Goal: Transaction & Acquisition: Obtain resource

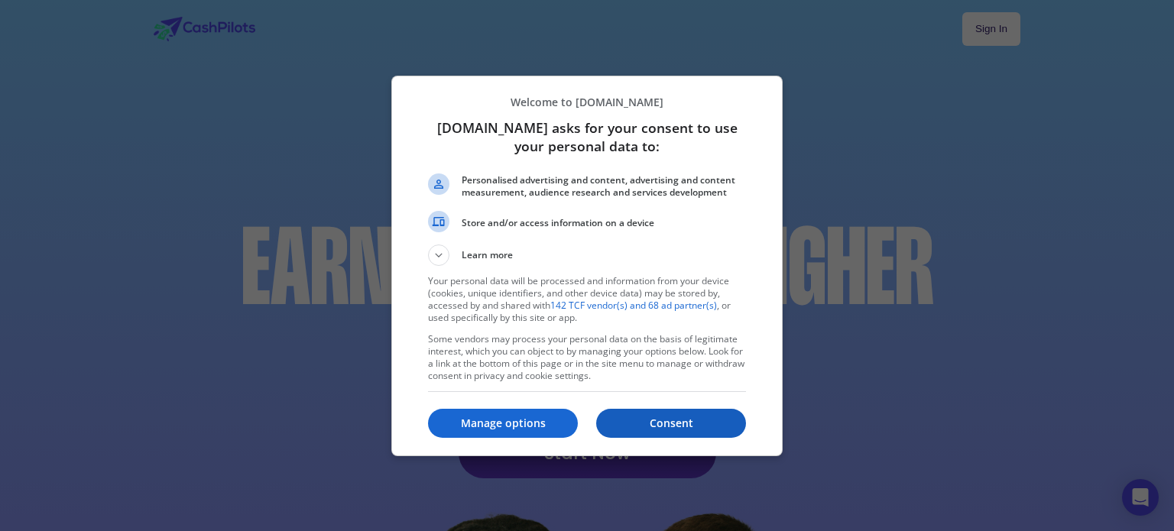
click at [678, 420] on p "Consent" at bounding box center [671, 423] width 150 height 15
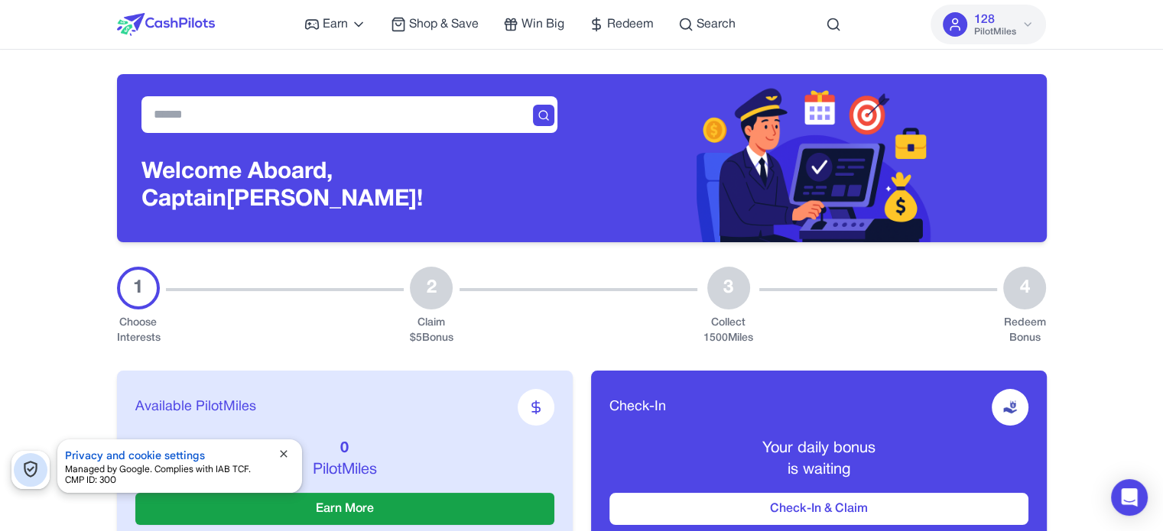
click at [287, 455] on span "close" at bounding box center [284, 454] width 12 height 12
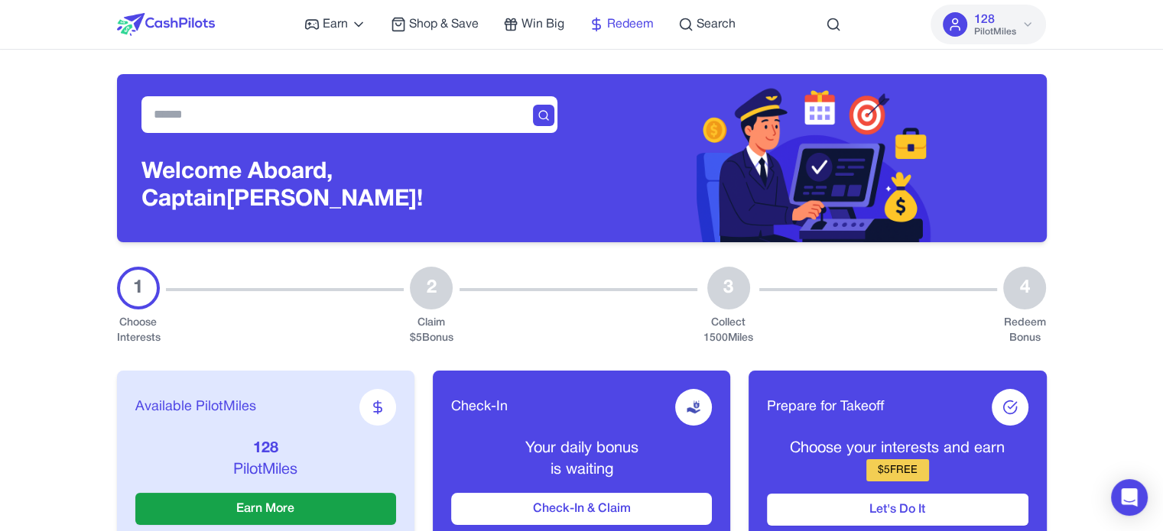
click at [605, 28] on link "Redeem" at bounding box center [621, 24] width 65 height 18
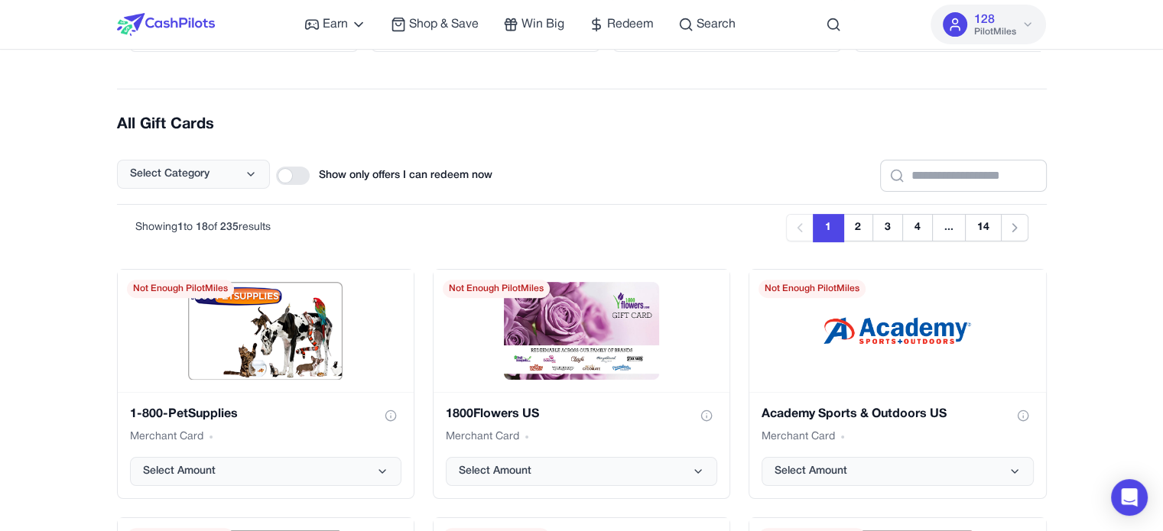
scroll to position [535, 0]
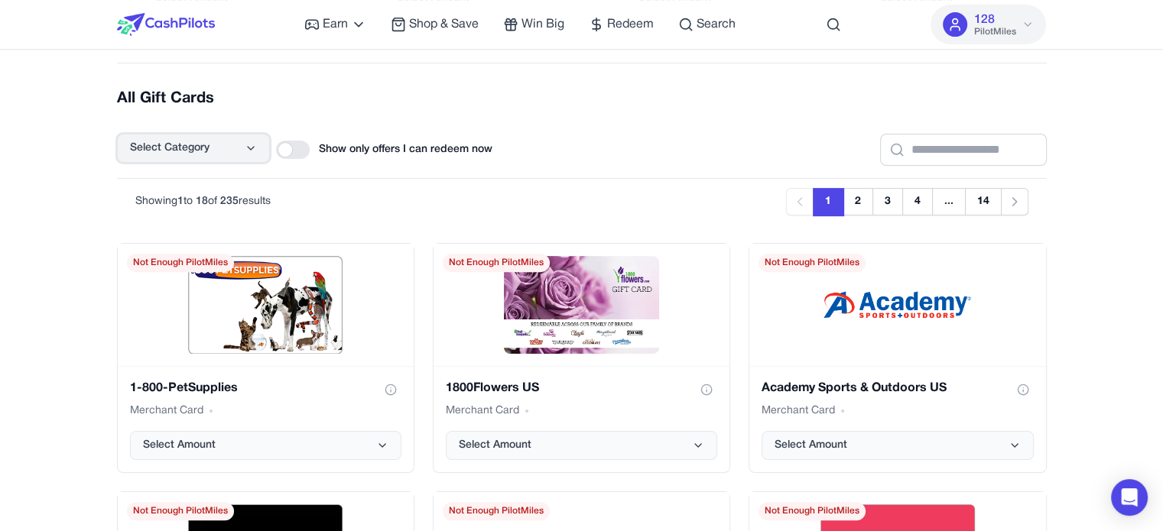
click at [239, 143] on button "Select Category" at bounding box center [193, 148] width 153 height 29
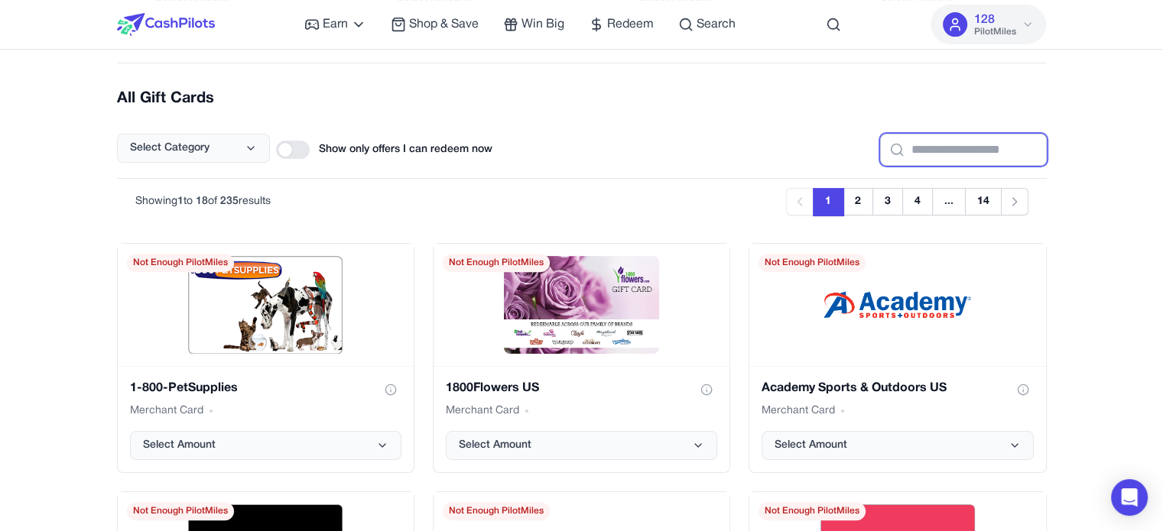
click at [897, 143] on input "text" at bounding box center [963, 150] width 167 height 32
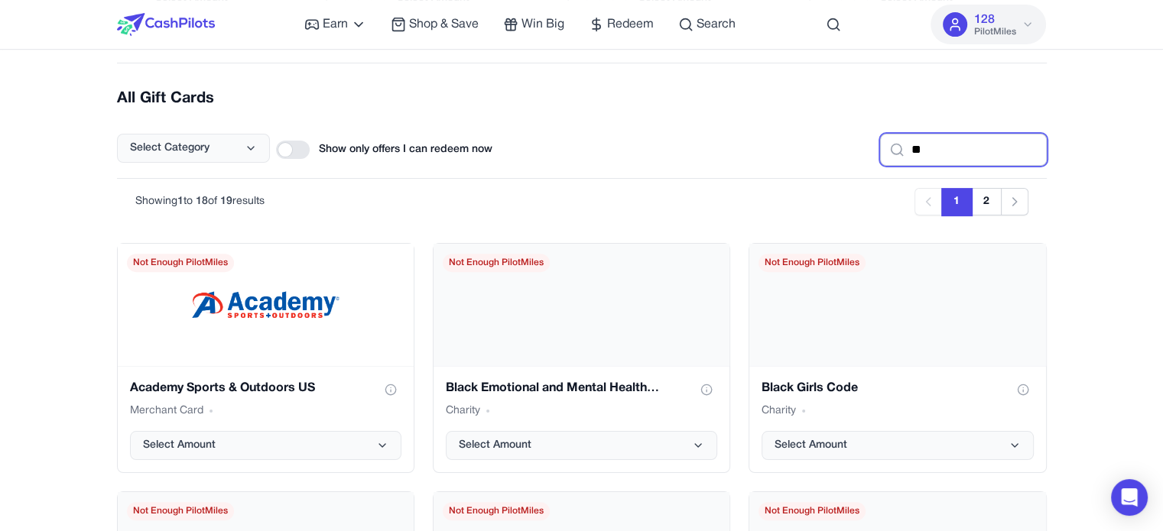
type input "***"
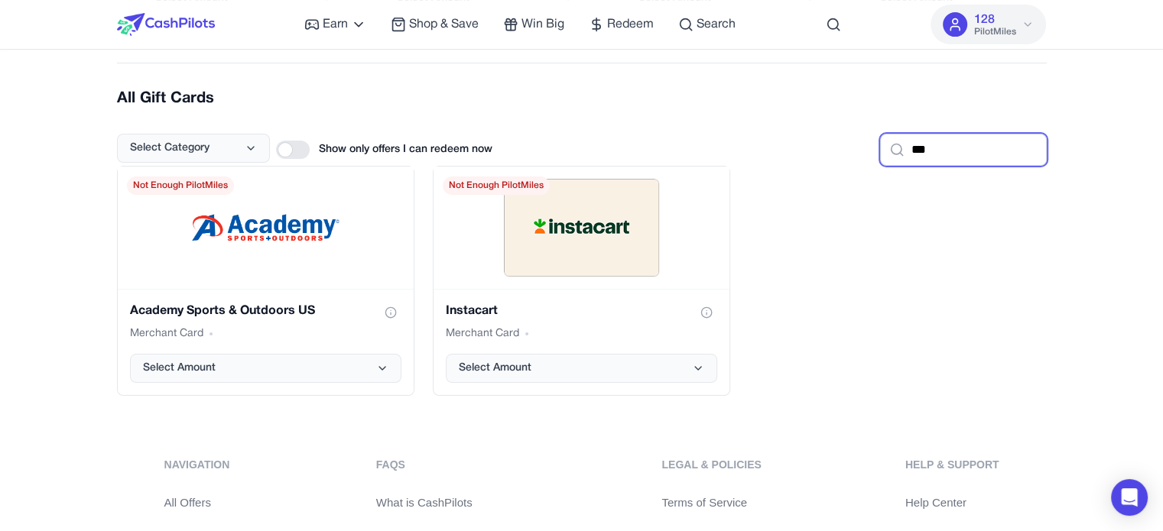
click at [934, 145] on input "***" at bounding box center [963, 150] width 167 height 32
click at [941, 138] on input "***" at bounding box center [963, 150] width 167 height 32
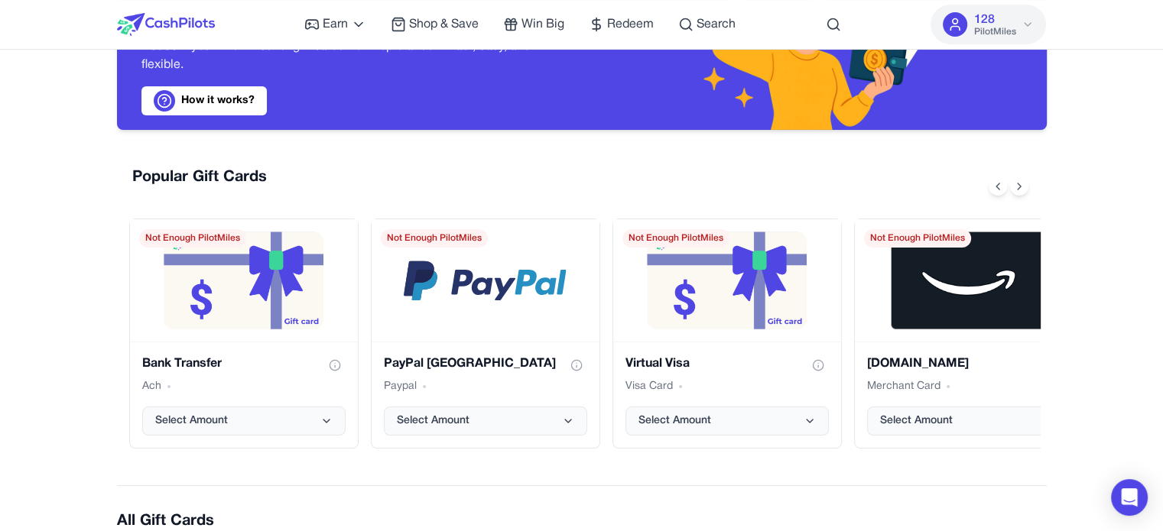
scroll to position [382, 0]
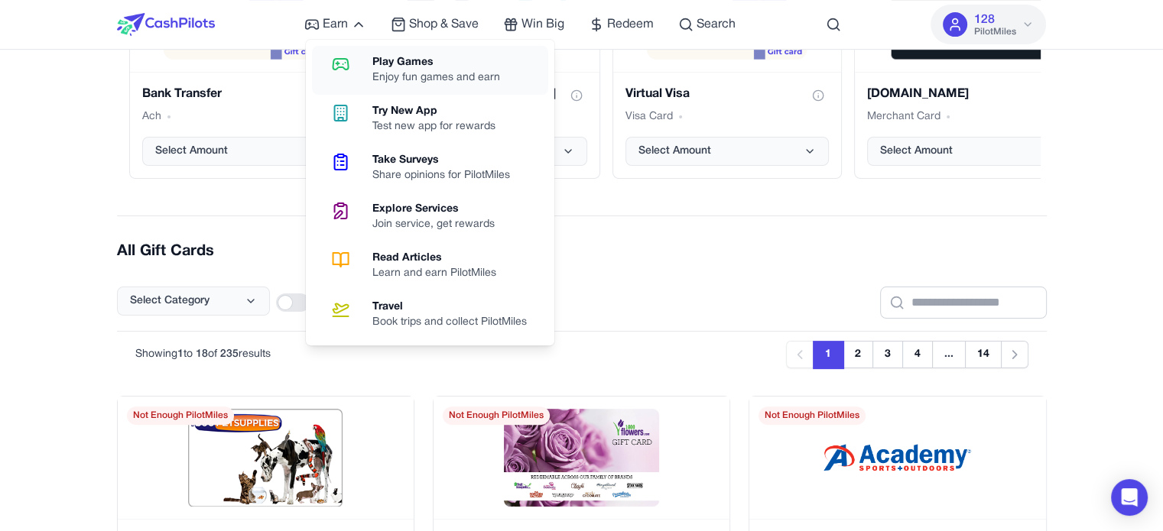
click at [372, 57] on div "Play Games" at bounding box center [442, 62] width 140 height 15
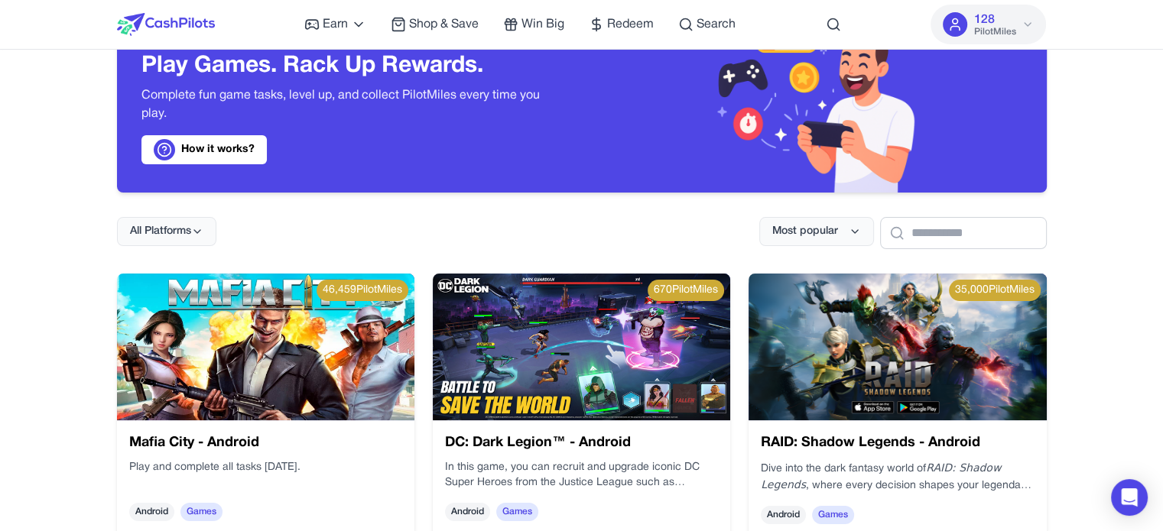
scroll to position [76, 0]
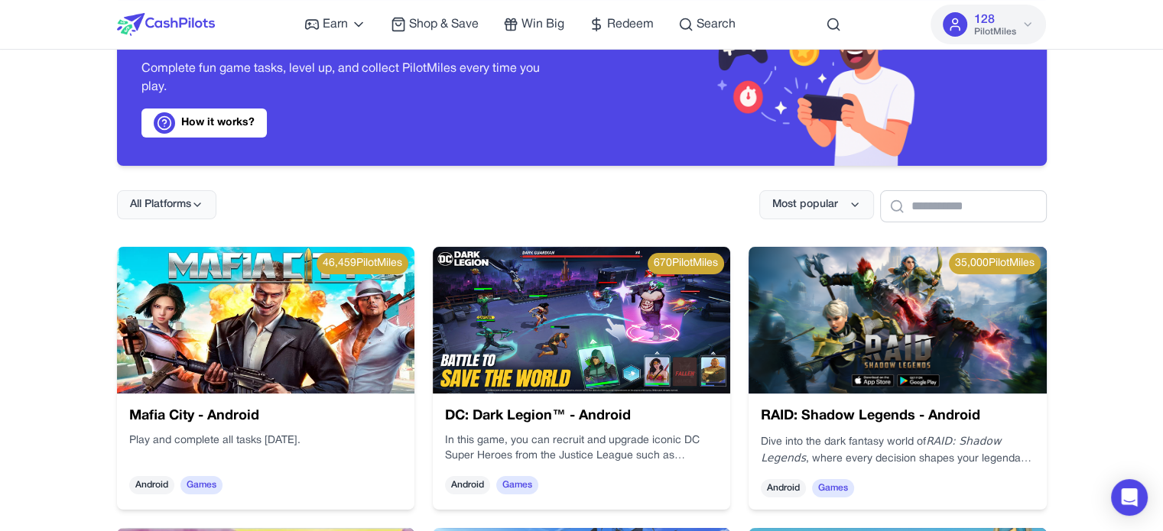
click at [500, 307] on img at bounding box center [581, 320] width 297 height 147
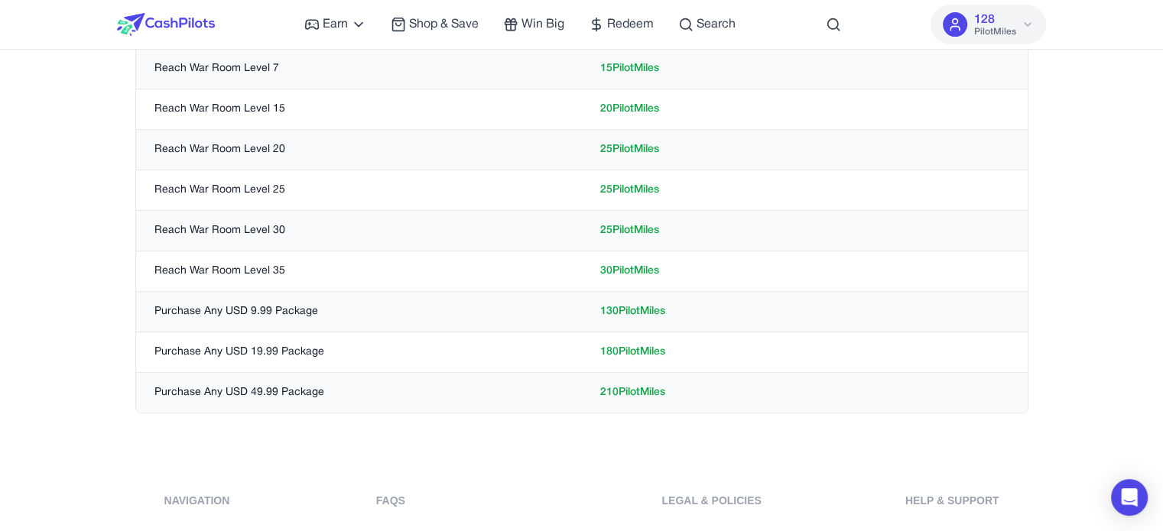
scroll to position [306, 0]
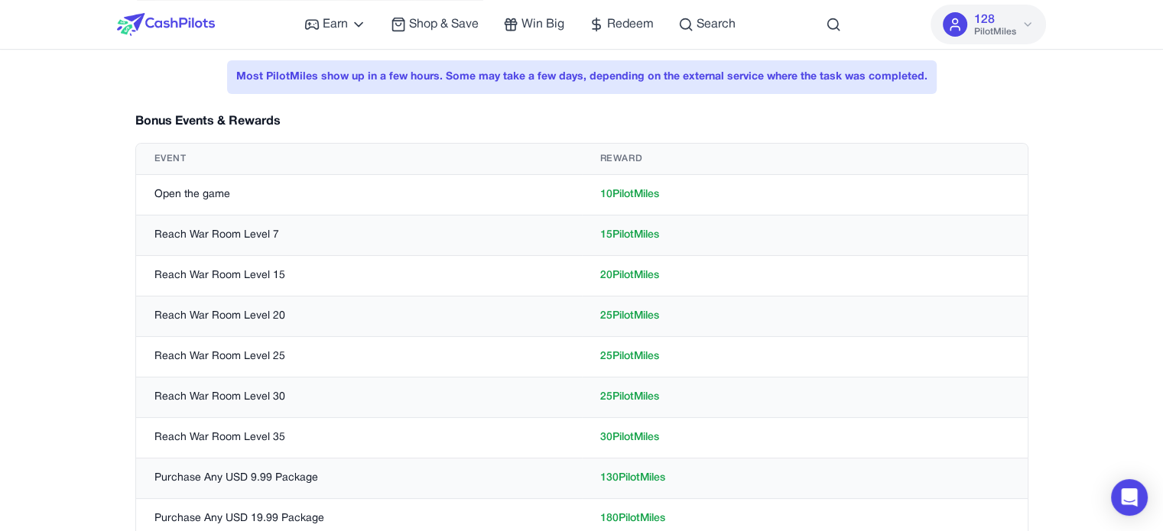
scroll to position [325, 0]
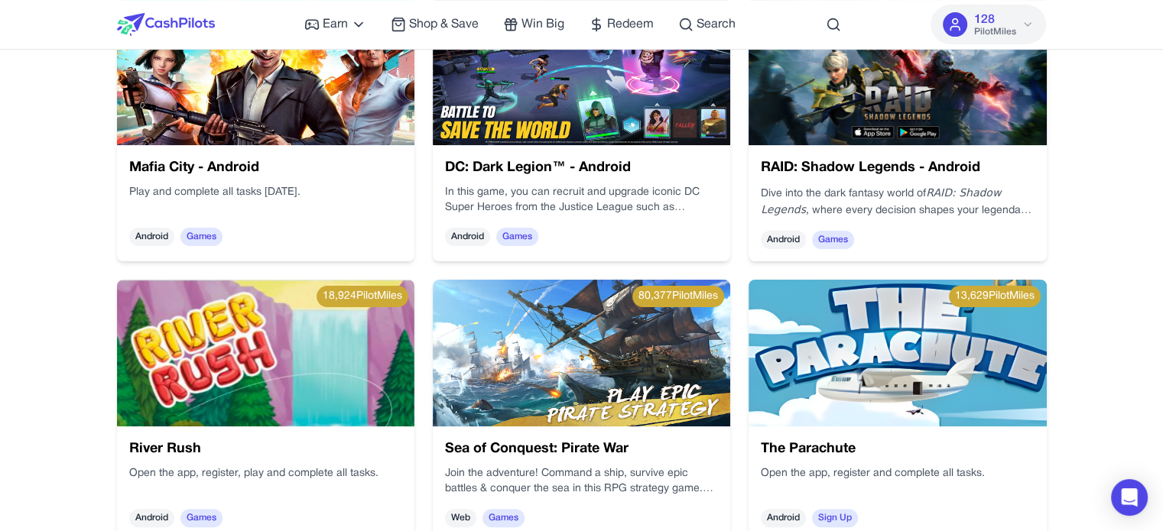
click at [313, 98] on img at bounding box center [265, 71] width 297 height 147
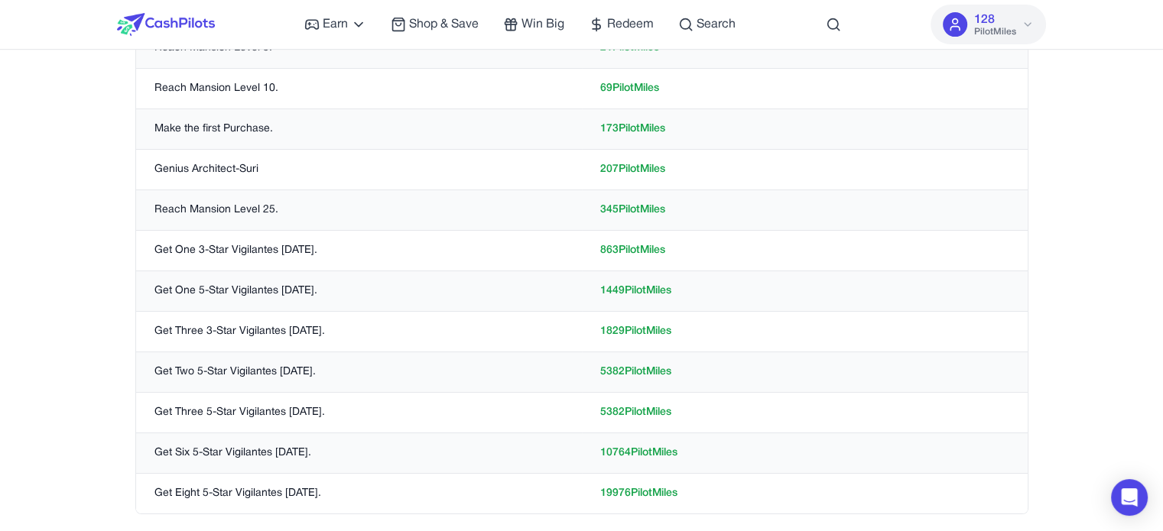
scroll to position [306, 0]
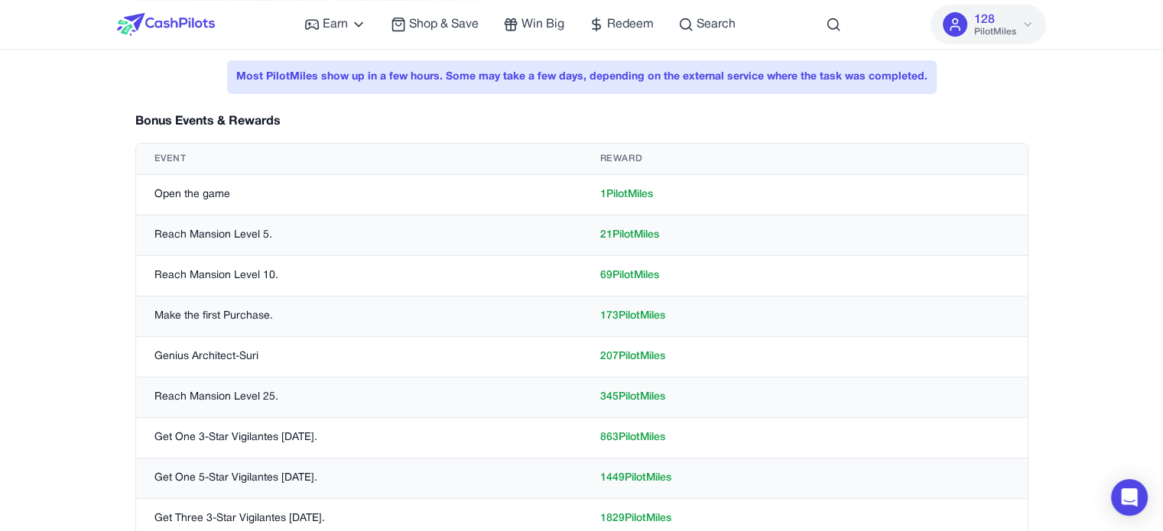
scroll to position [325, 0]
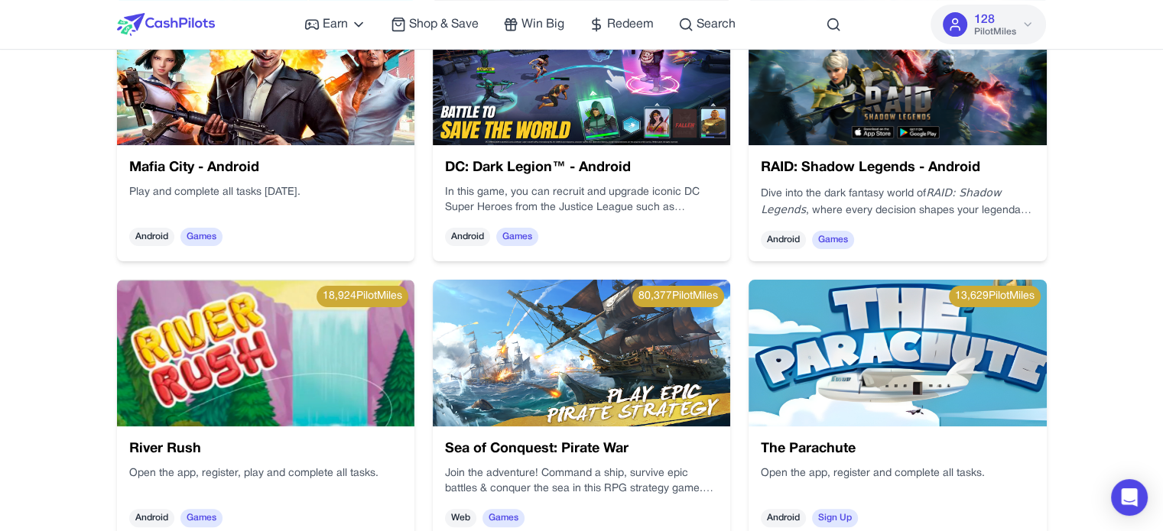
click at [894, 115] on img at bounding box center [896, 71] width 297 height 147
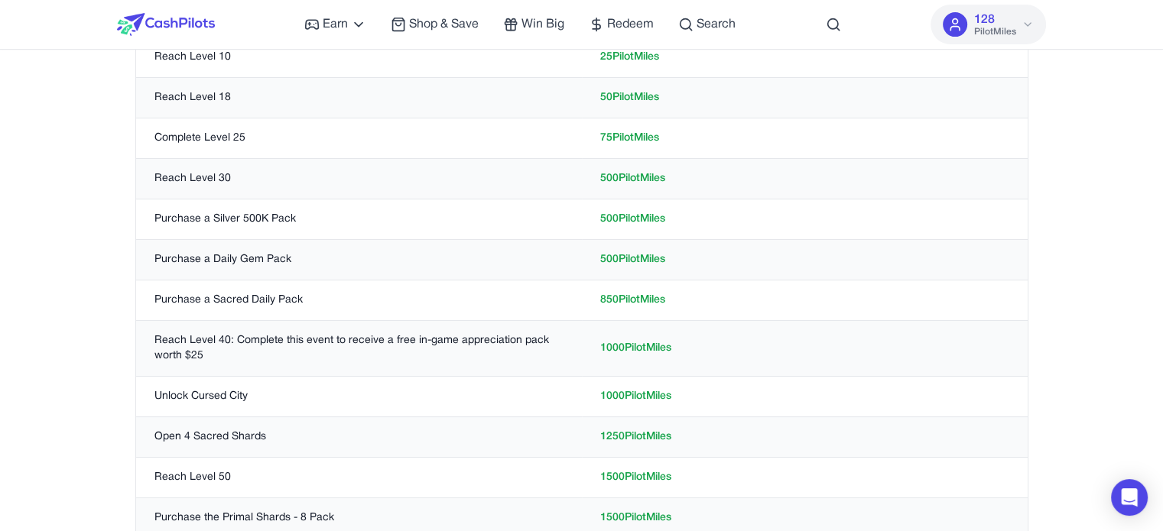
scroll to position [535, 0]
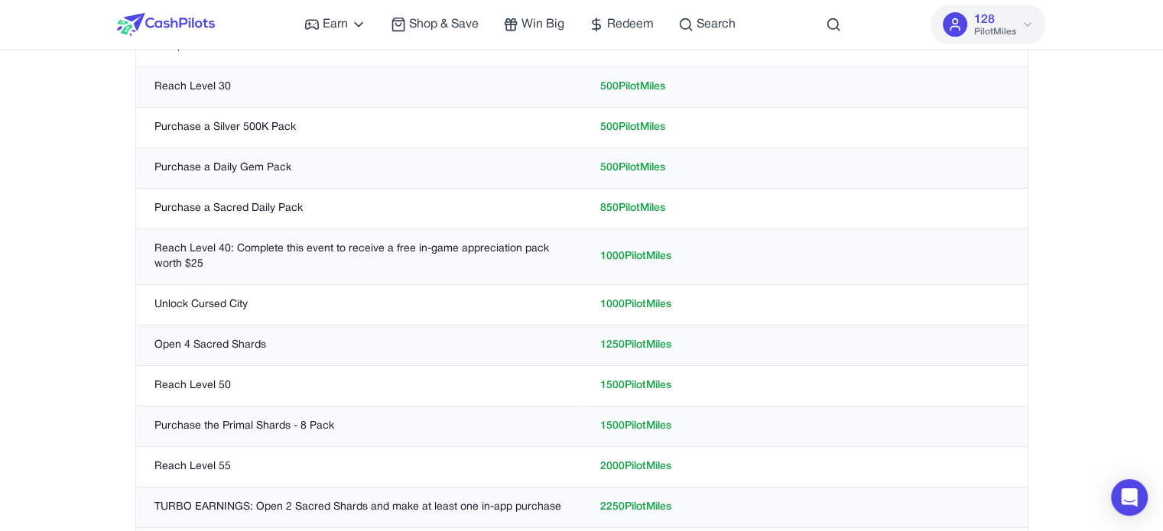
click at [170, 247] on td "Reach Level 40: Complete this event to receive a free in-game appreciation pack…" at bounding box center [359, 257] width 446 height 56
click at [171, 245] on td "Reach Level 40: Complete this event to receive a free in-game appreciation pack…" at bounding box center [359, 257] width 446 height 56
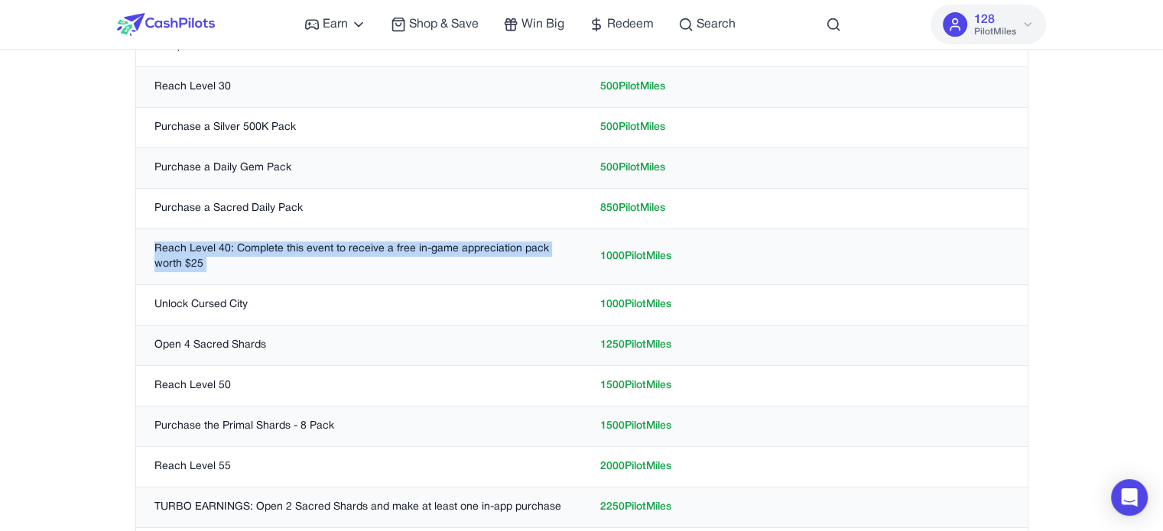
click at [171, 245] on td "Reach Level 40: Complete this event to receive a free in-game appreciation pack…" at bounding box center [359, 257] width 446 height 56
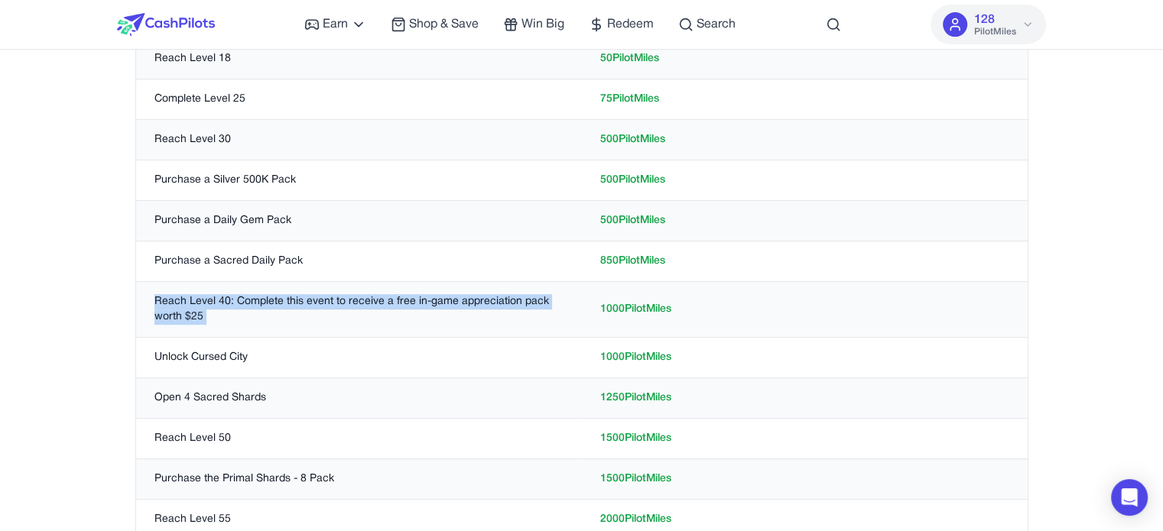
scroll to position [459, 0]
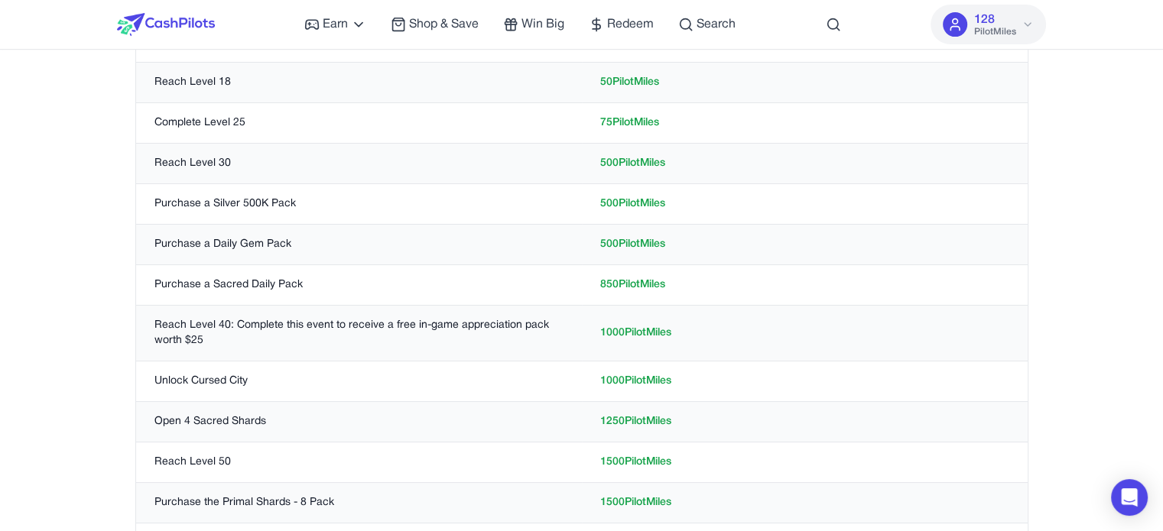
click at [260, 257] on td "Purchase a Daily Gem Pack" at bounding box center [359, 245] width 446 height 41
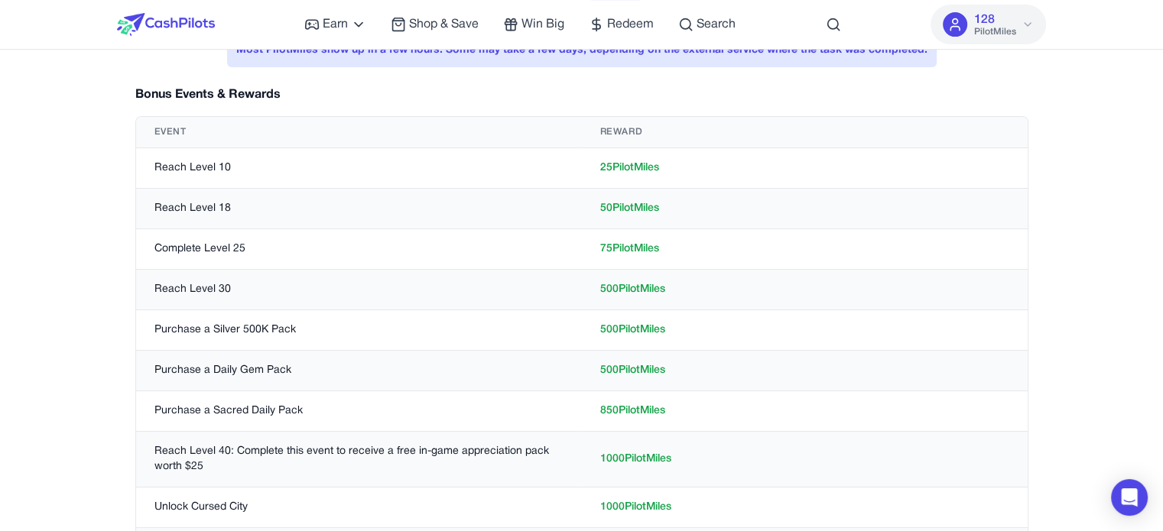
scroll to position [306, 0]
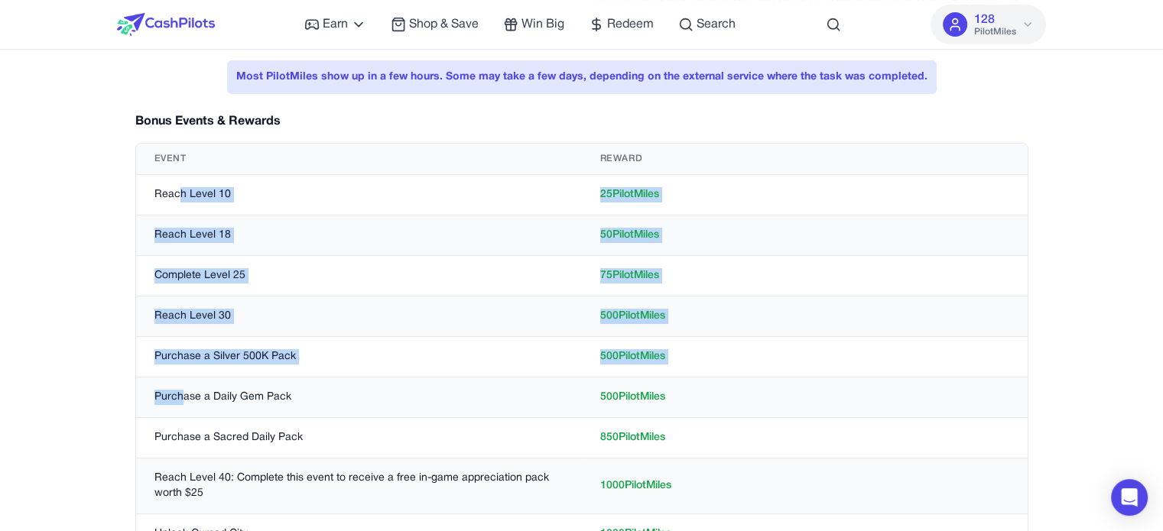
drag, startPoint x: 177, startPoint y: 192, endPoint x: 180, endPoint y: 397, distance: 204.9
click at [214, 357] on td "Purchase a Silver 500K Pack" at bounding box center [359, 357] width 446 height 41
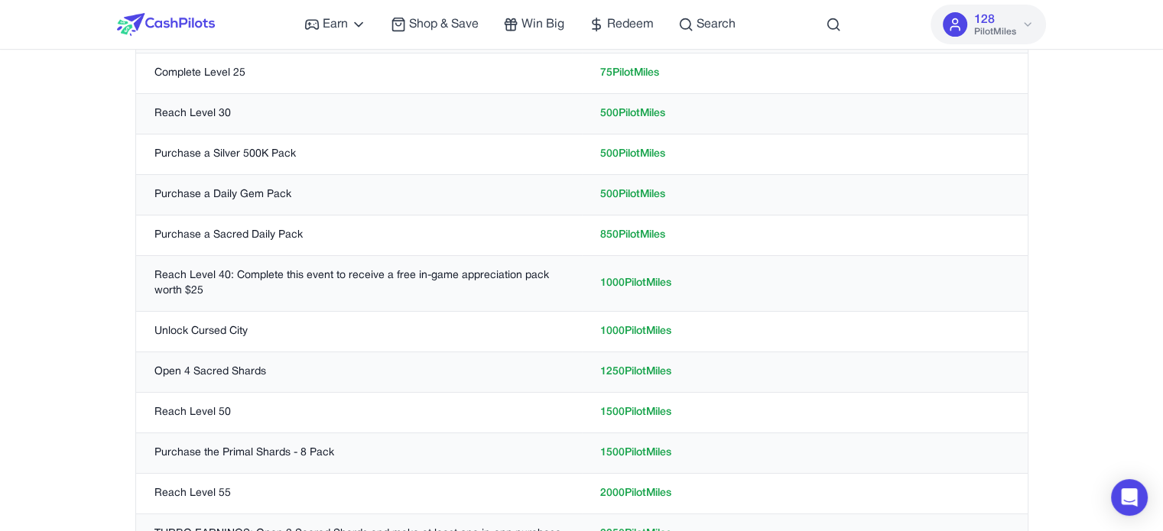
scroll to position [535, 0]
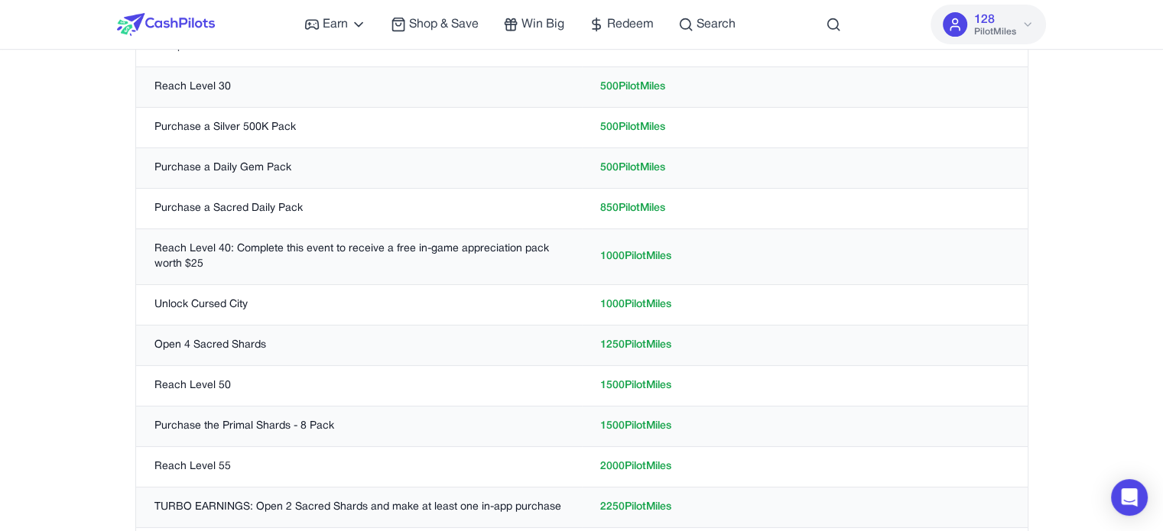
click at [221, 244] on td "Reach Level 40: Complete this event to receive a free in-game appreciation pack…" at bounding box center [359, 257] width 446 height 56
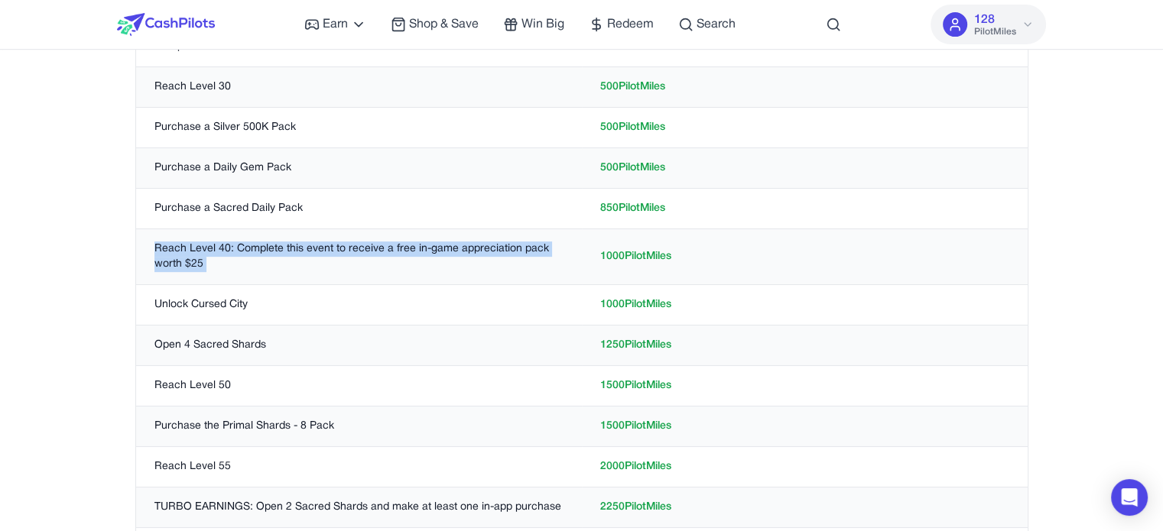
click at [221, 244] on td "Reach Level 40: Complete this event to receive a free in-game appreciation pack…" at bounding box center [359, 257] width 446 height 56
click at [241, 260] on td "Reach Level 40: Complete this event to receive a free in-game appreciation pack…" at bounding box center [359, 257] width 446 height 56
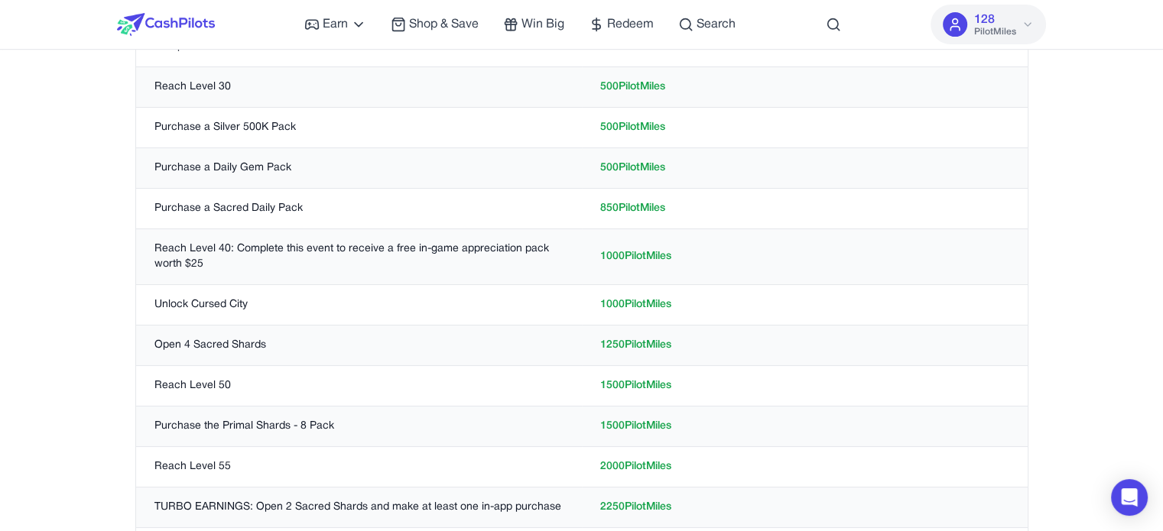
click at [205, 263] on td "Reach Level 40: Complete this event to receive a free in-game appreciation pack…" at bounding box center [359, 257] width 446 height 56
drag, startPoint x: 186, startPoint y: 264, endPoint x: 177, endPoint y: 256, distance: 11.4
click at [177, 258] on td "Reach Level 40: Complete this event to receive a free in-game appreciation pack…" at bounding box center [359, 257] width 446 height 56
click at [312, 229] on td "Reach Level 40: Complete this event to receive a free in-game appreciation pack…" at bounding box center [359, 257] width 446 height 56
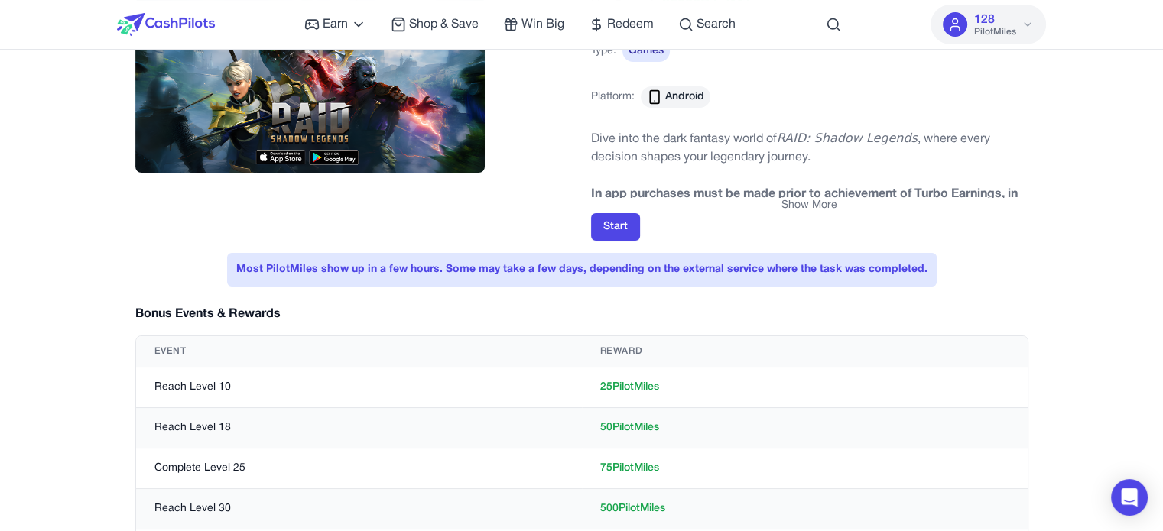
scroll to position [153, 0]
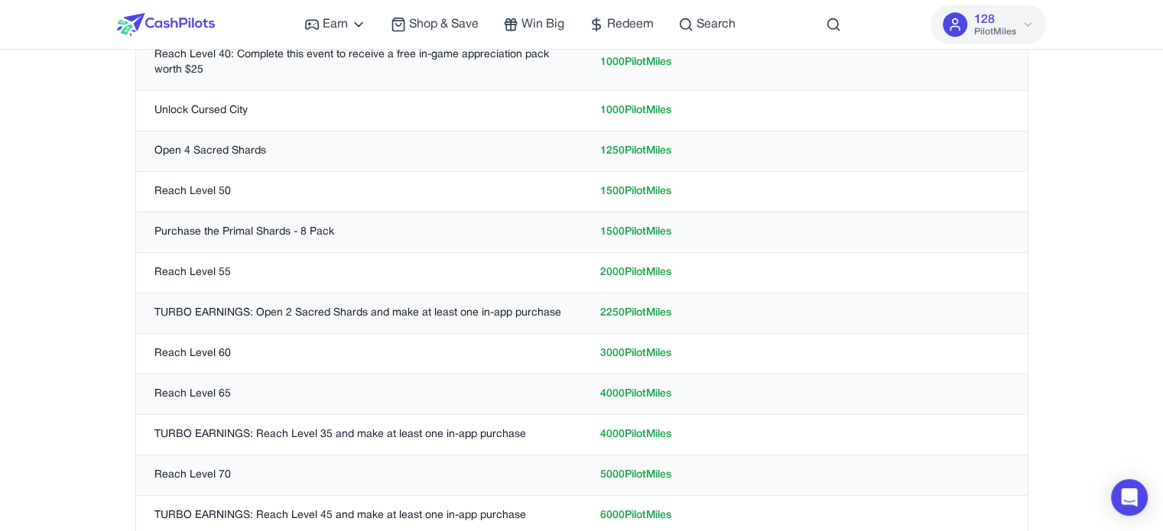
scroll to position [1229, 0]
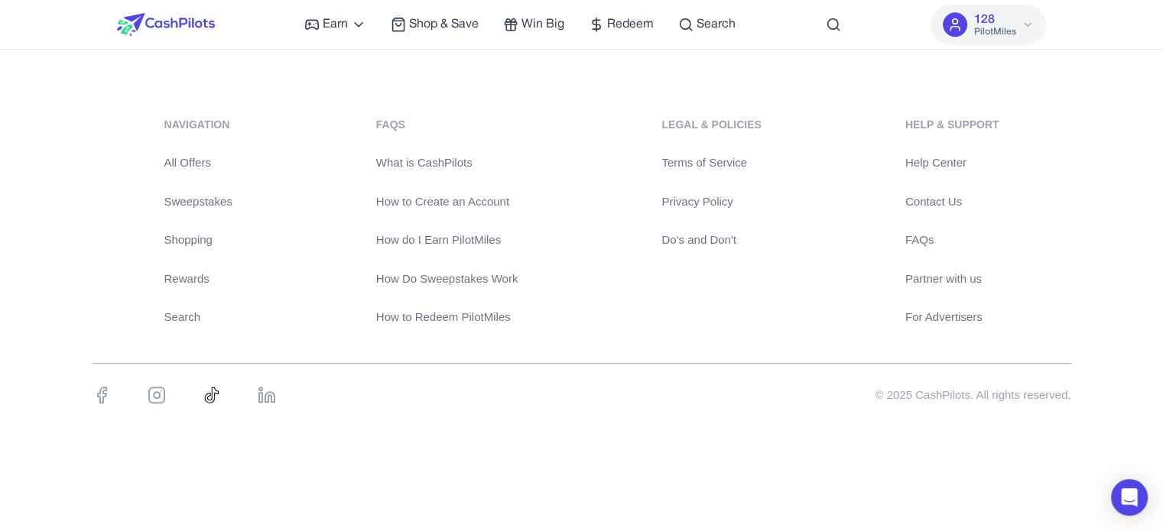
click at [1041, 137] on div "navigation All Offers Sweepstakes Shopping Rewards Search FAQs What is CashPilo…" at bounding box center [582, 221] width 979 height 209
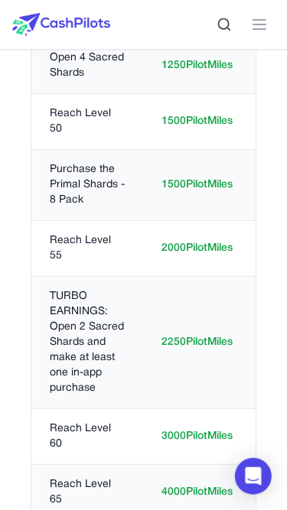
scroll to position [1497, 0]
